Goal: Task Accomplishment & Management: Complete application form

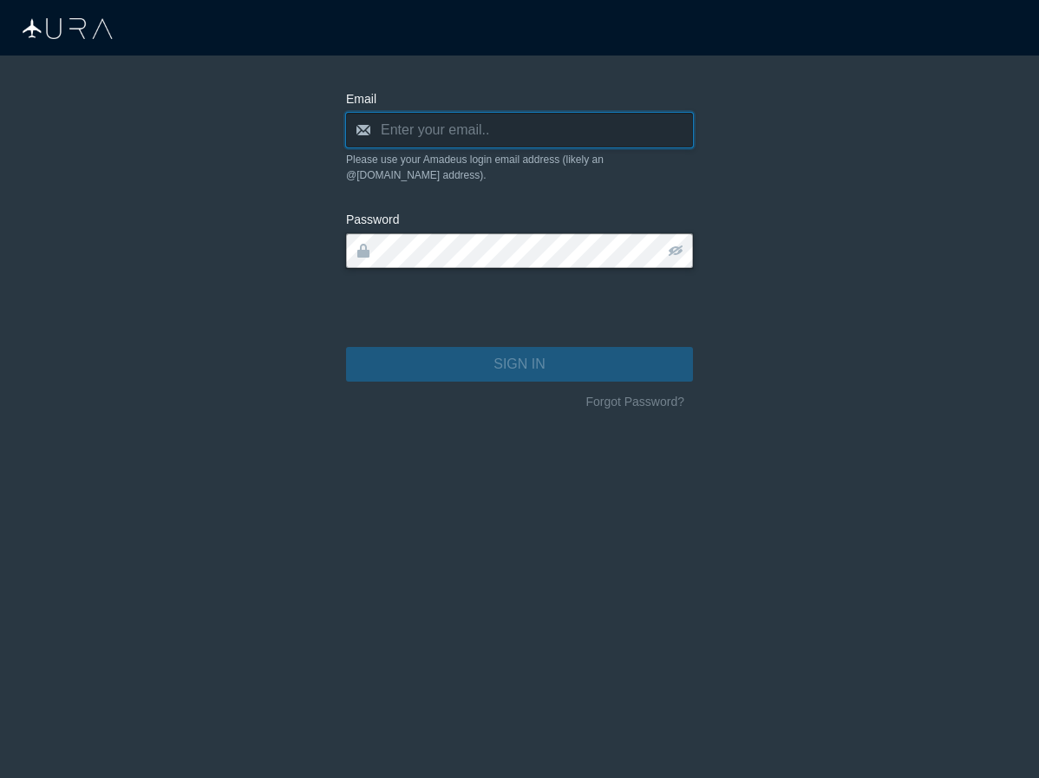
type input "[PERSON_NAME][EMAIL_ADDRESS][DOMAIN_NAME]"
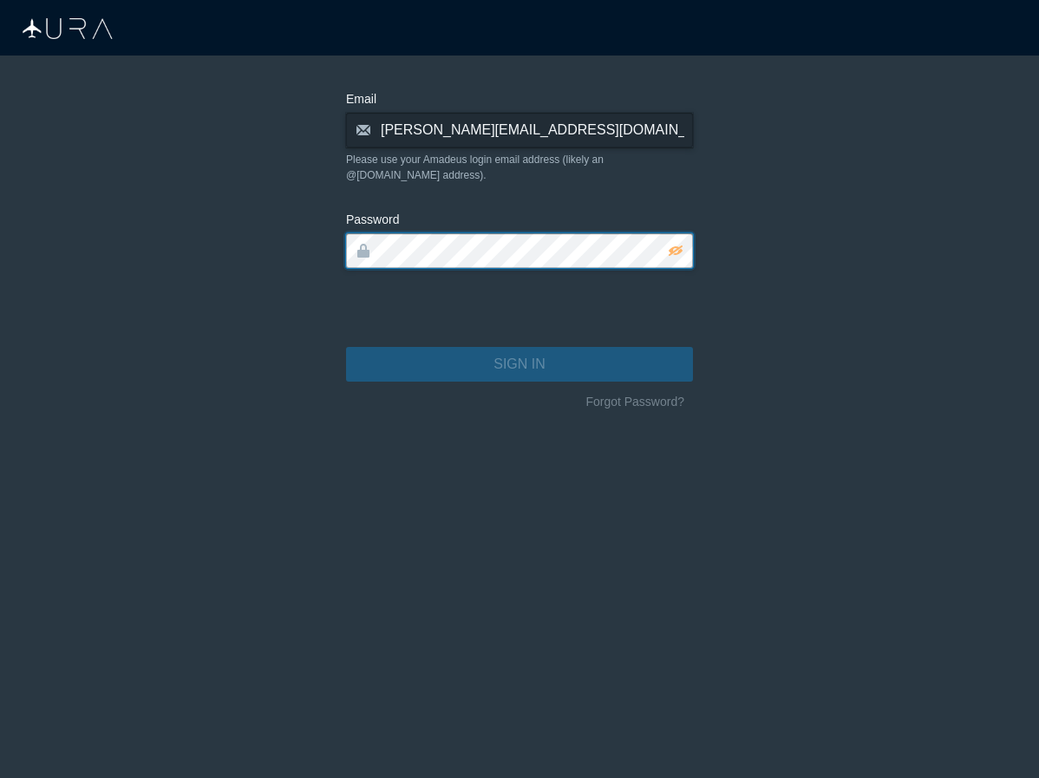
click at [519, 349] on button "SIGN IN" at bounding box center [519, 364] width 347 height 35
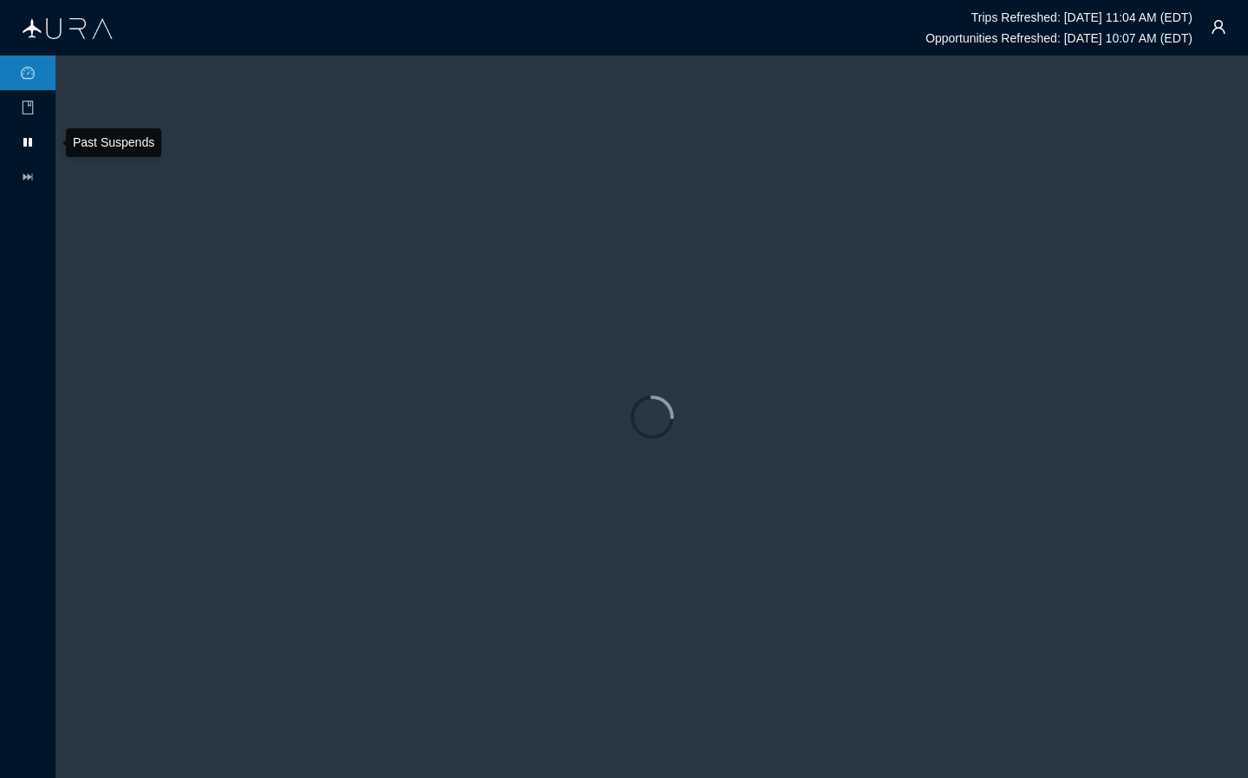
click at [29, 142] on icon at bounding box center [27, 142] width 9 height 9
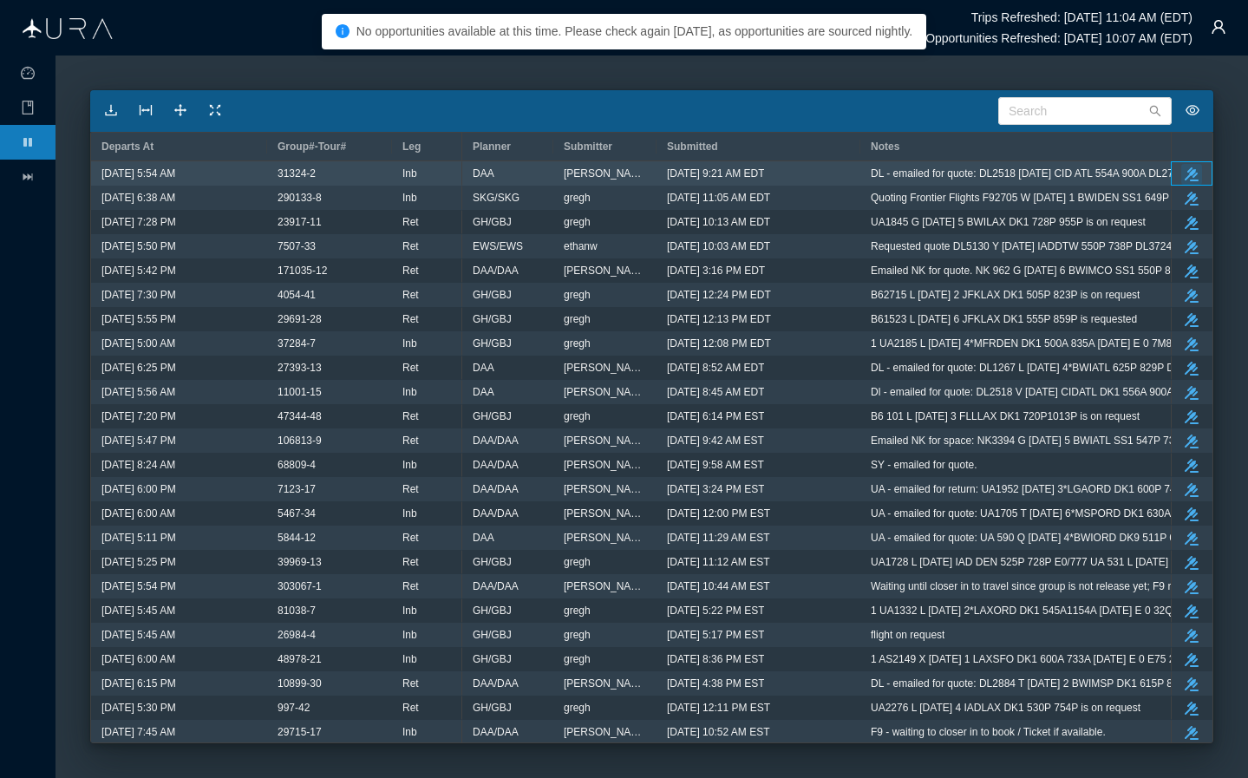
click at [1038, 172] on icon "button" at bounding box center [1192, 174] width 14 height 14
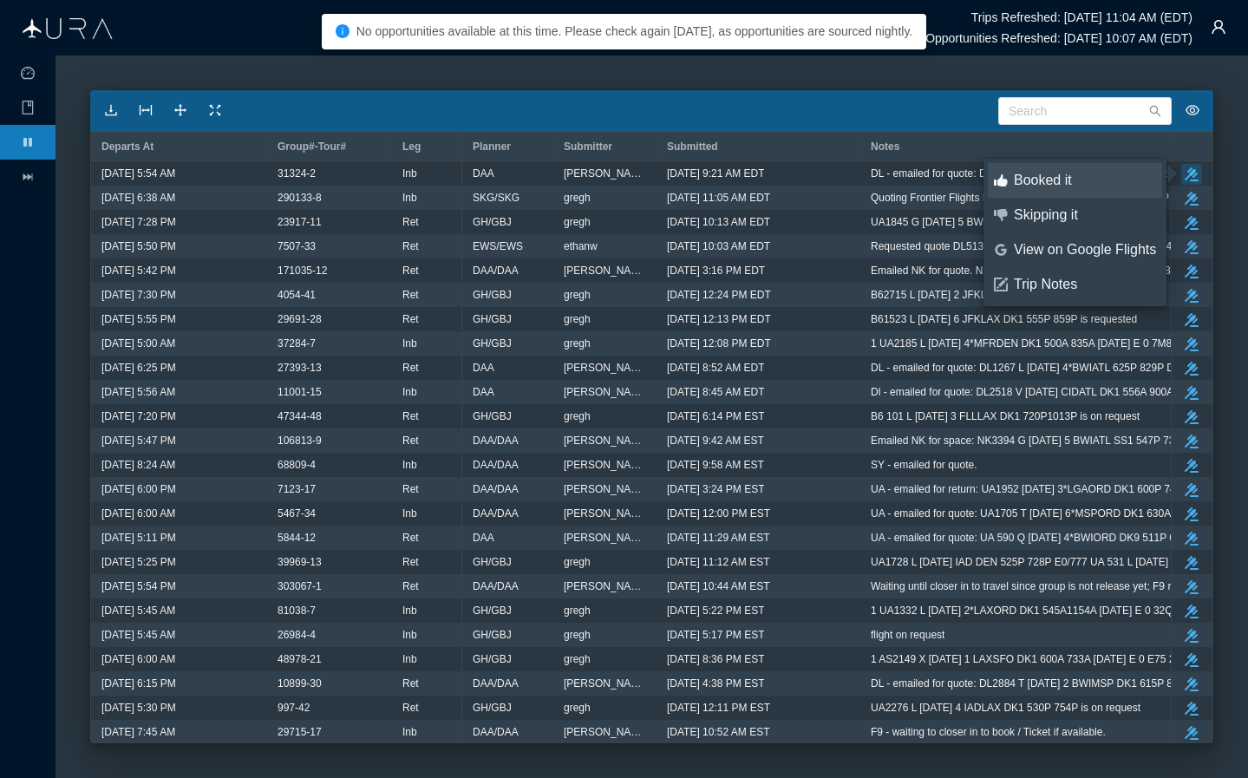
click at [1038, 193] on link "thumbs-up Booked it" at bounding box center [1075, 180] width 174 height 35
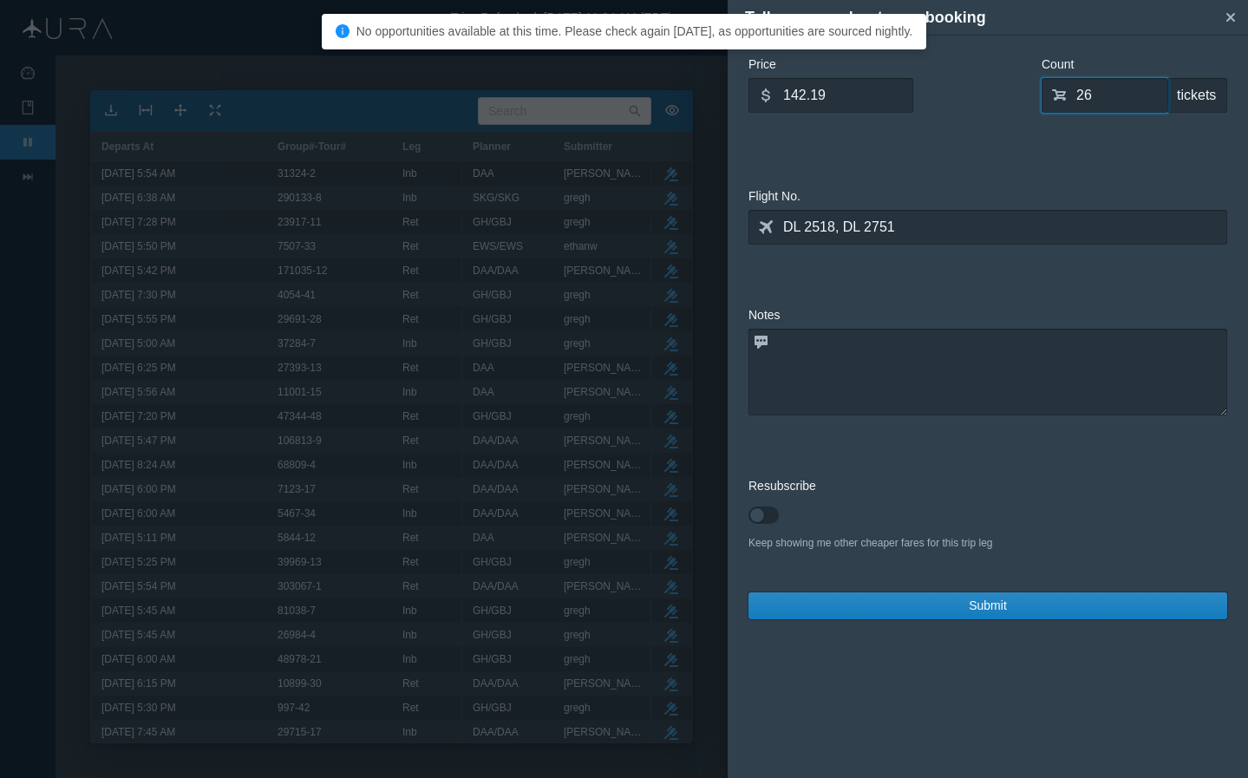
click at [1038, 89] on input "26" at bounding box center [1104, 95] width 127 height 35
type input "0"
type input "28"
drag, startPoint x: 838, startPoint y: 98, endPoint x: 659, endPoint y: 94, distance: 178.7
click at [659, 94] on div "Tell us more about your booking small-cross Price dollar 142.19 What is the ave…" at bounding box center [624, 389] width 1248 height 778
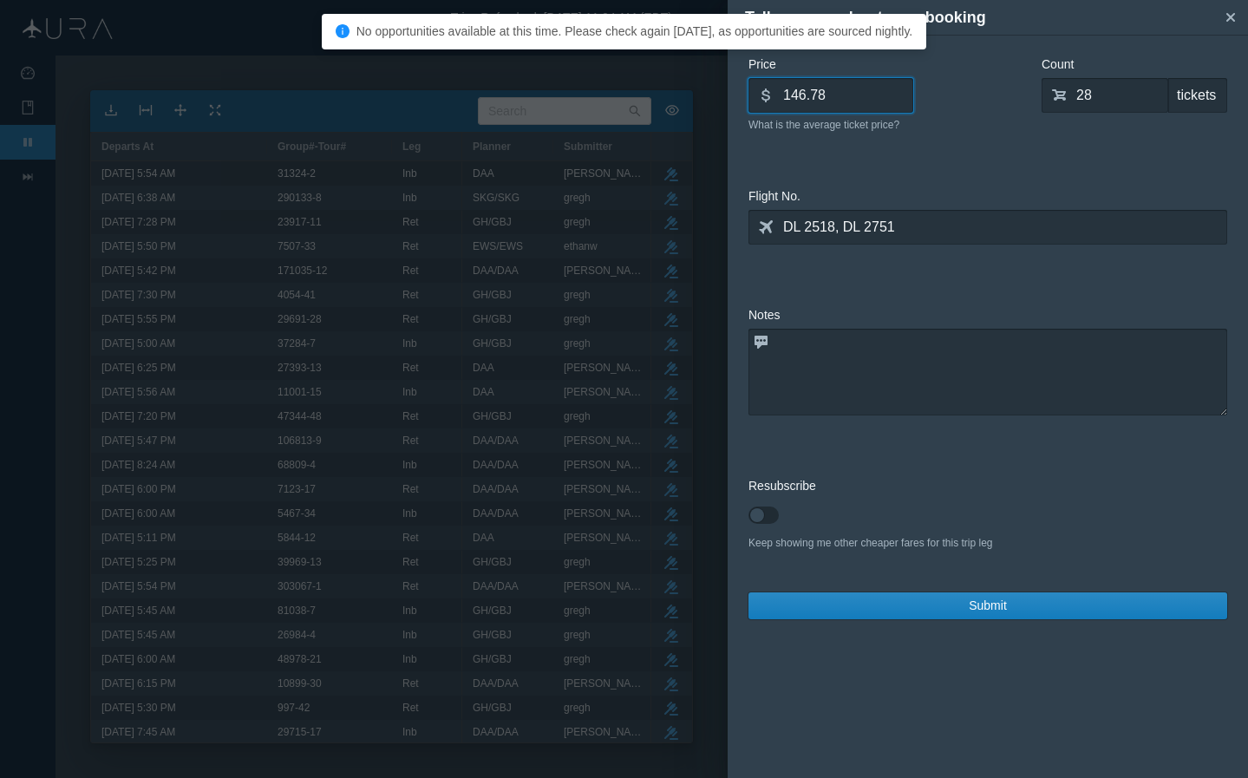
type input "146.78"
click at [908, 382] on textarea at bounding box center [987, 372] width 479 height 87
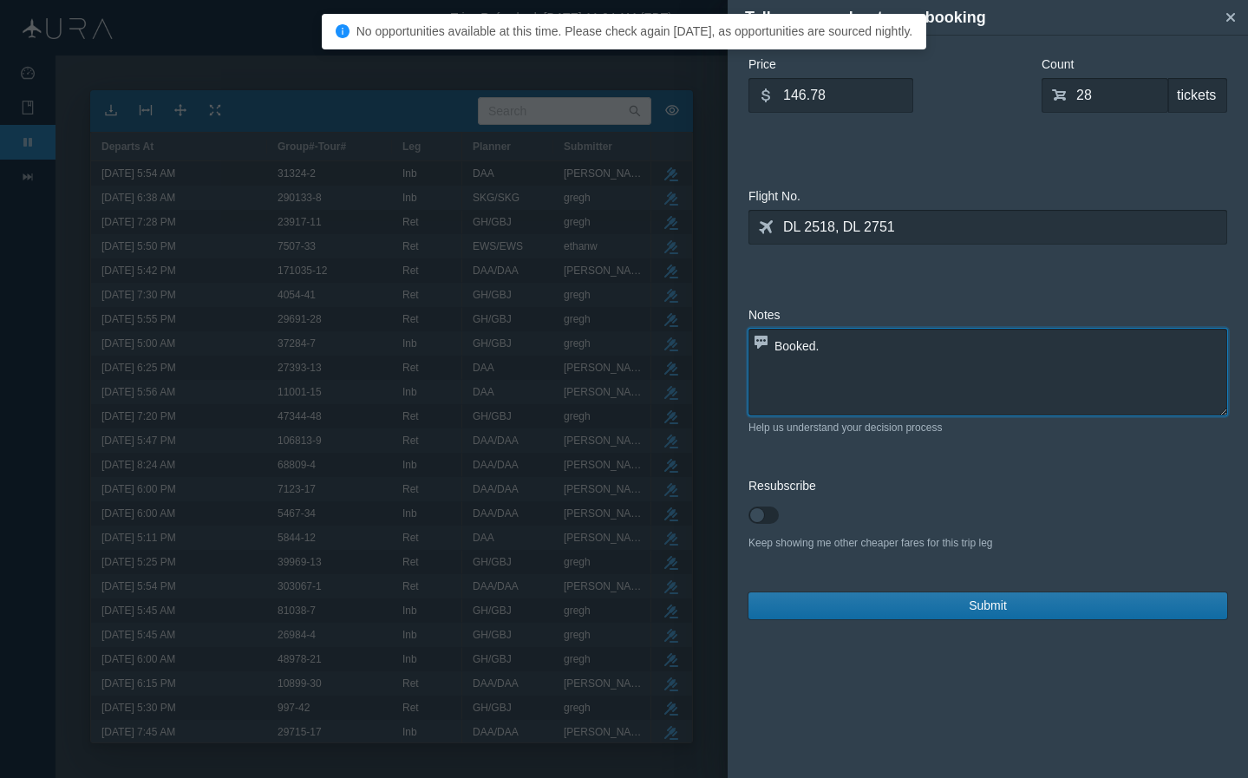
type textarea "Booked."
click at [1014, 605] on button "Submit" at bounding box center [987, 605] width 479 height 27
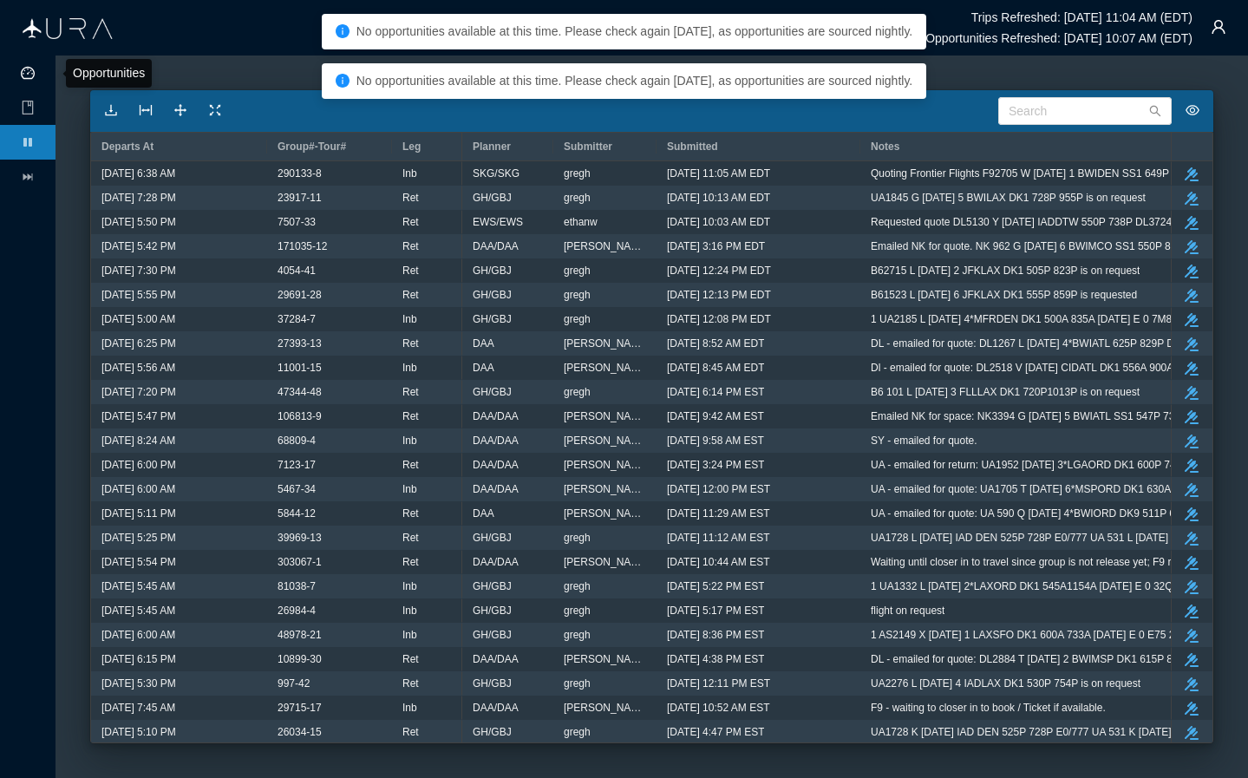
click at [29, 72] on icon "icon: dashboard" at bounding box center [28, 73] width 14 height 14
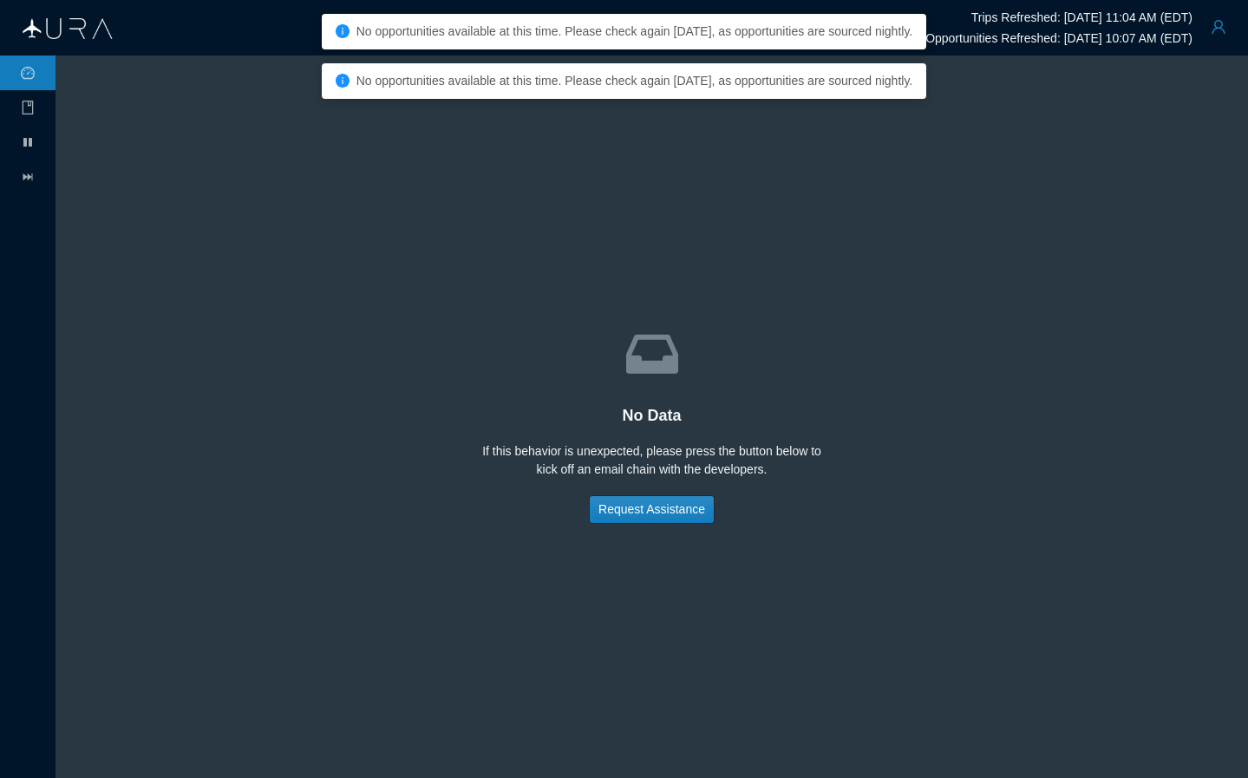
click at [1038, 25] on button "button" at bounding box center [1218, 27] width 35 height 35
click at [1038, 133] on div "Logout" at bounding box center [1175, 134] width 115 height 19
